Goal: Information Seeking & Learning: Learn about a topic

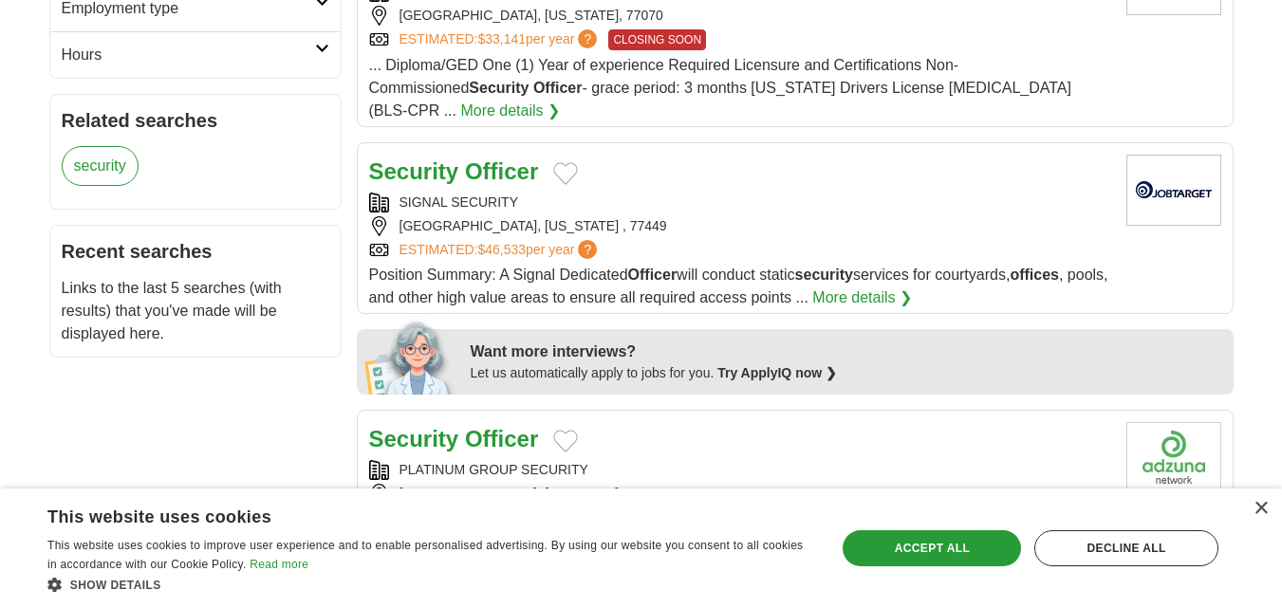
scroll to position [683, 0]
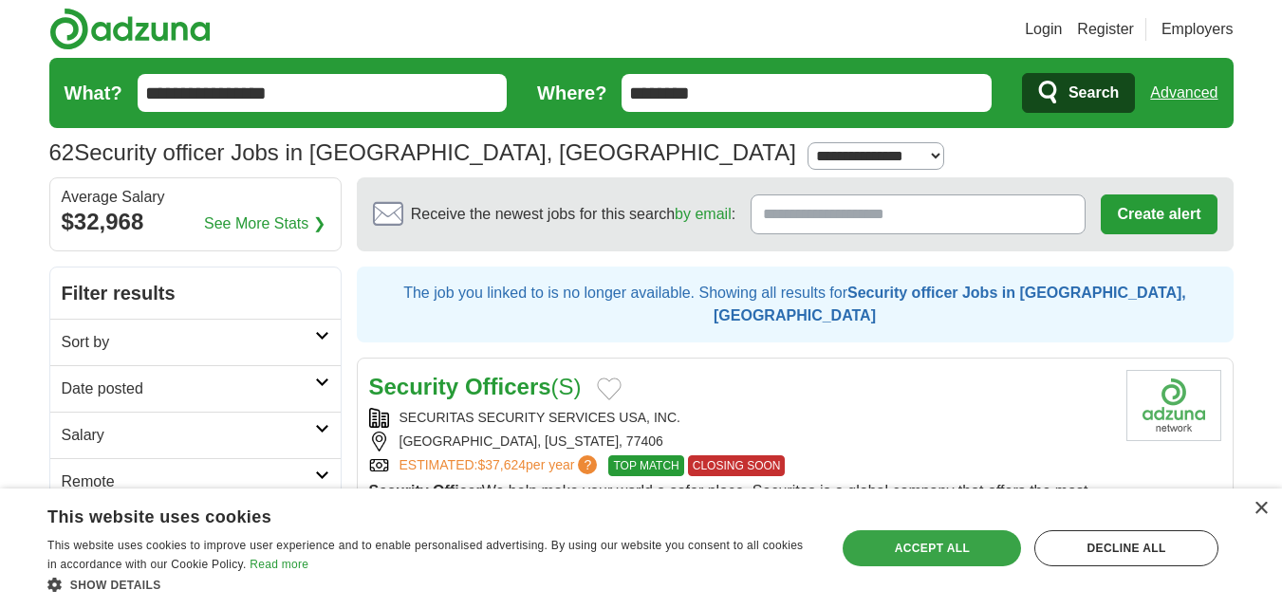
click at [938, 544] on div "Accept all" at bounding box center [931, 548] width 178 height 36
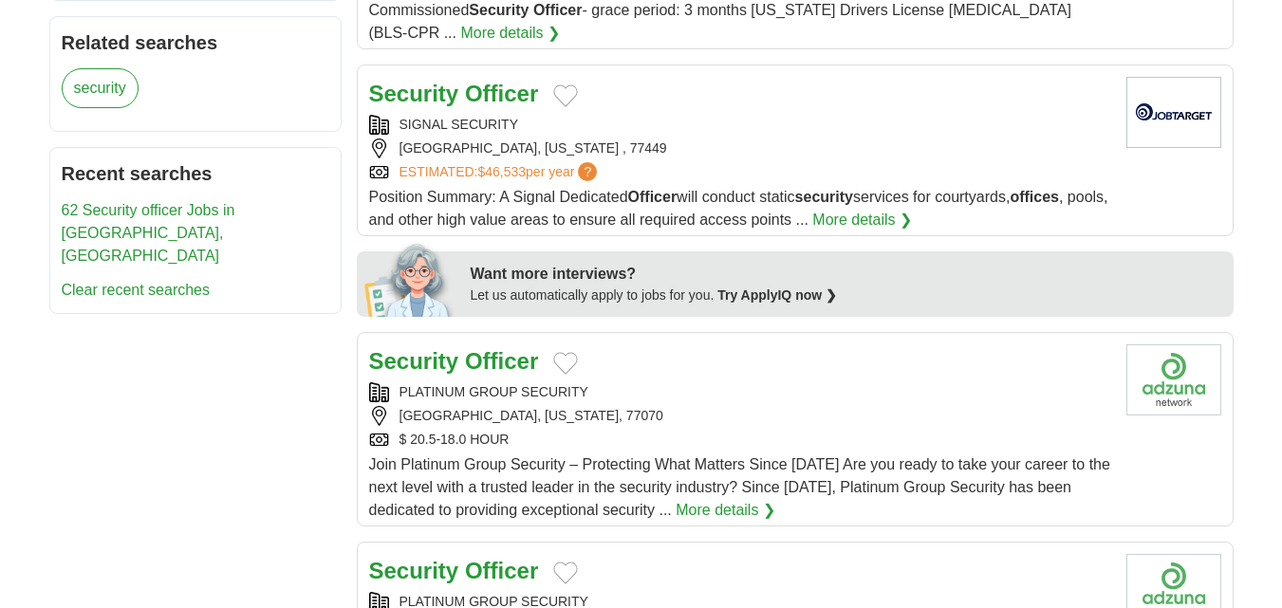
scroll to position [759, 0]
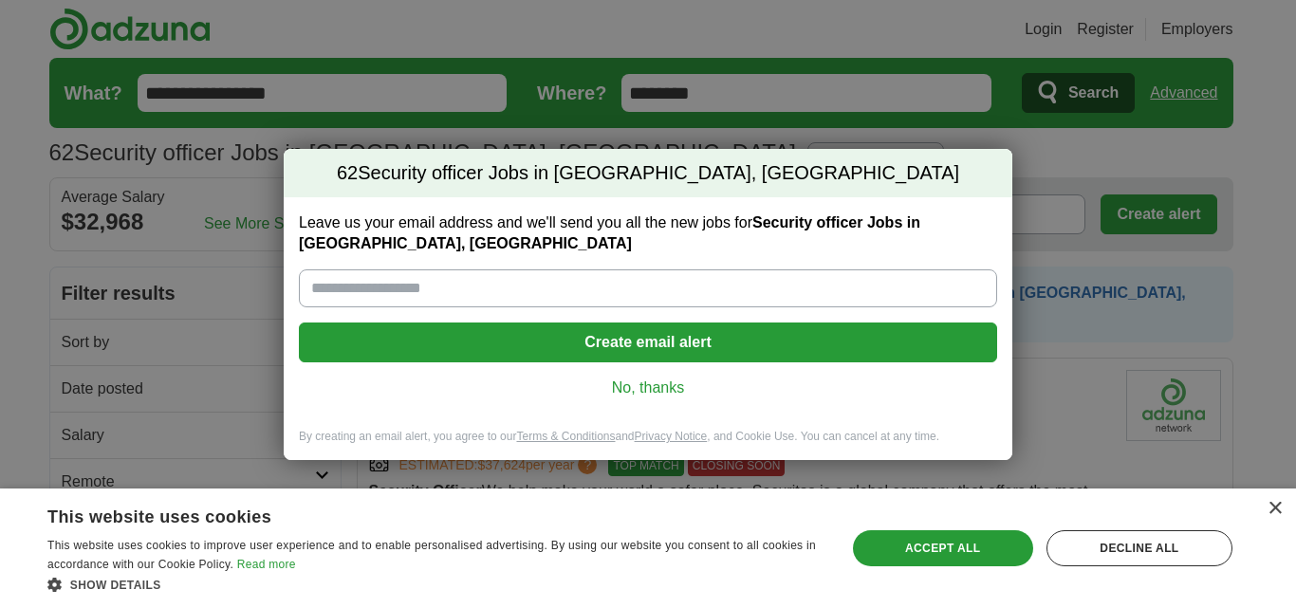
click at [592, 378] on link "No, thanks" at bounding box center [648, 388] width 668 height 21
